Goal: Find contact information: Find contact information

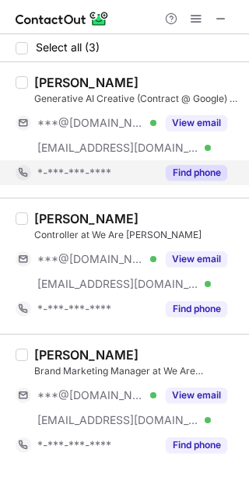
click at [205, 174] on button "Find phone" at bounding box center [197, 173] width 62 height 16
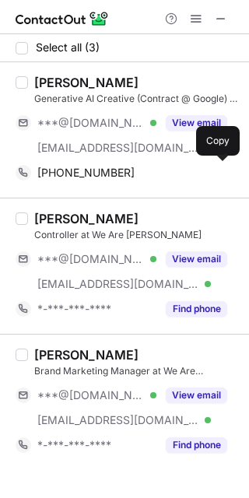
click at [205, 174] on div "[PHONE_NUMBER]" at bounding box center [132, 173] width 190 height 14
click at [99, 82] on div "[PERSON_NAME]" at bounding box center [86, 83] width 104 height 16
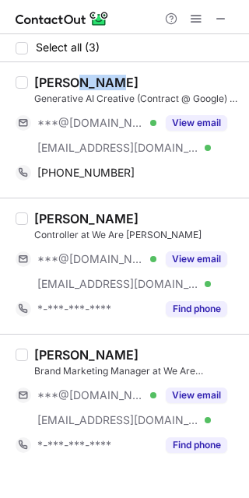
click at [99, 82] on div "[PERSON_NAME]" at bounding box center [86, 83] width 104 height 16
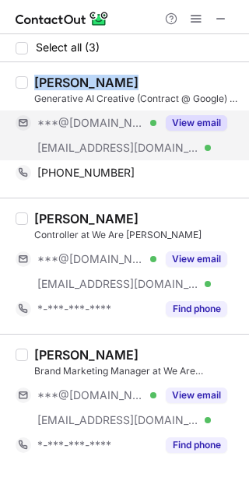
copy div "[PERSON_NAME]"
click at [206, 122] on button "View email" at bounding box center [197, 123] width 62 height 16
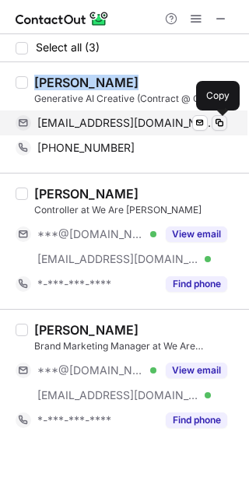
click at [224, 122] on span at bounding box center [219, 123] width 12 height 12
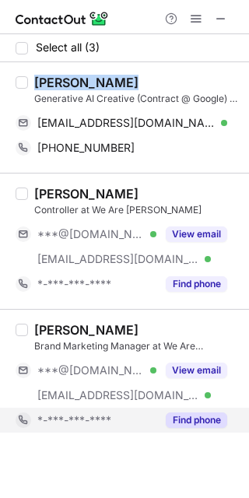
click at [203, 413] on button "Find phone" at bounding box center [197, 421] width 62 height 16
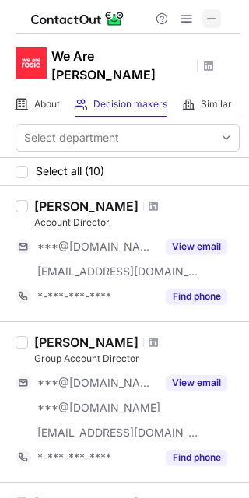
click at [209, 14] on span at bounding box center [212, 18] width 12 height 12
